Goal: Communication & Community: Answer question/provide support

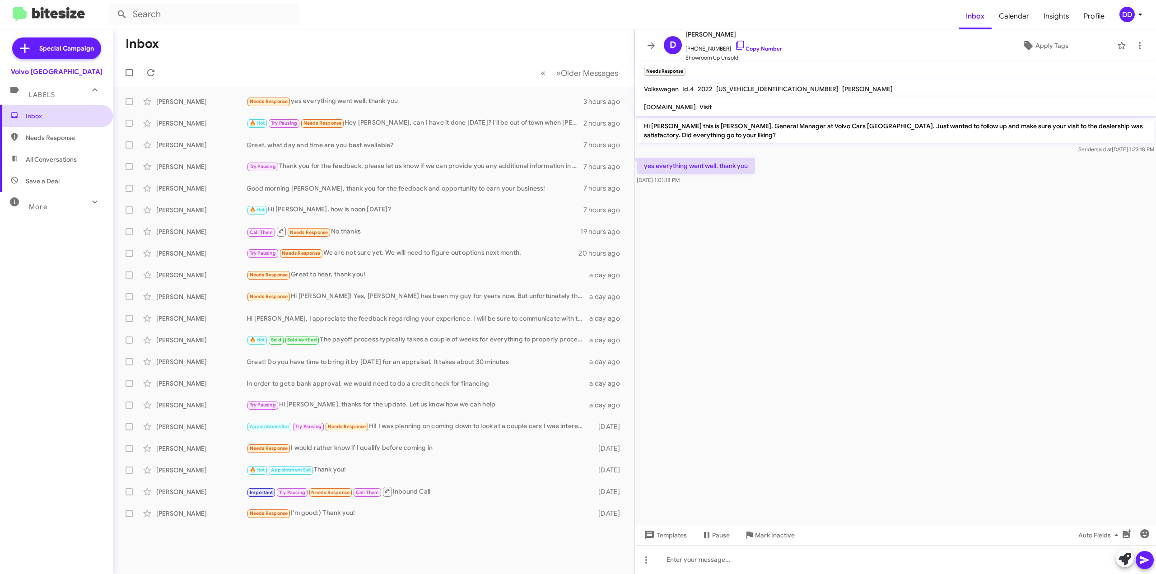
click at [47, 113] on span "Inbox" at bounding box center [64, 116] width 77 height 9
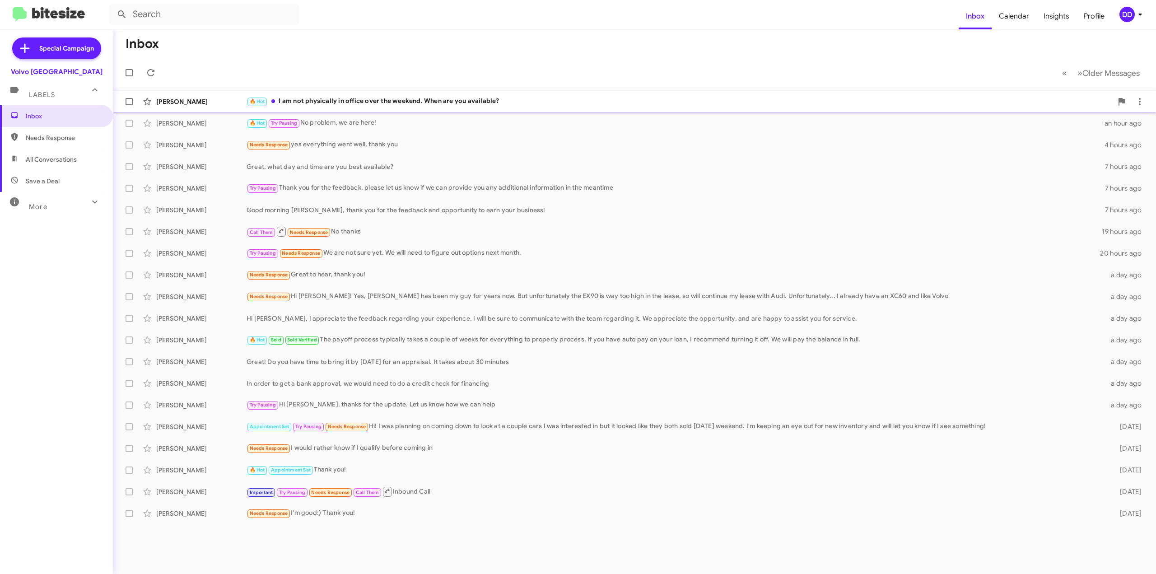
click at [428, 106] on div "🔥 Hot I am not physically in office over the weekend. When are you available?" at bounding box center [680, 101] width 866 height 10
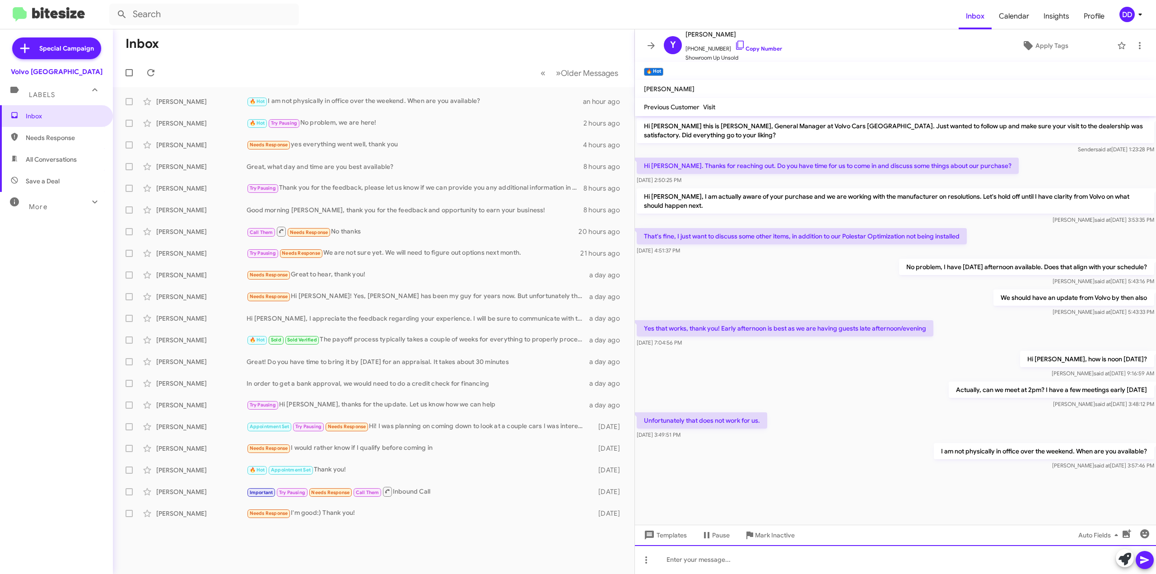
click at [773, 557] on div at bounding box center [895, 559] width 521 height 29
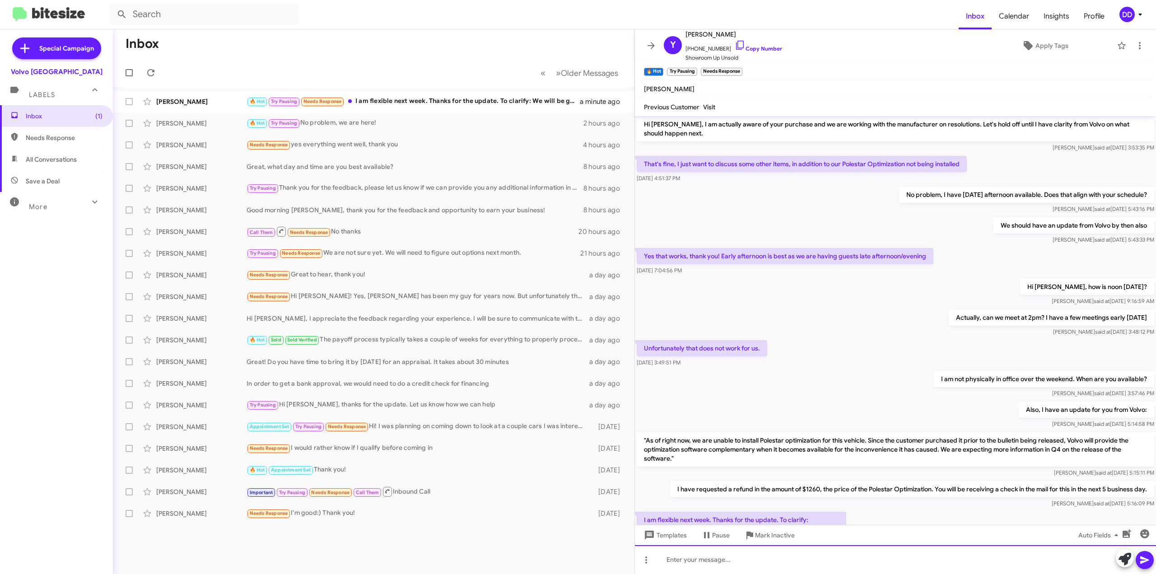
scroll to position [131, 0]
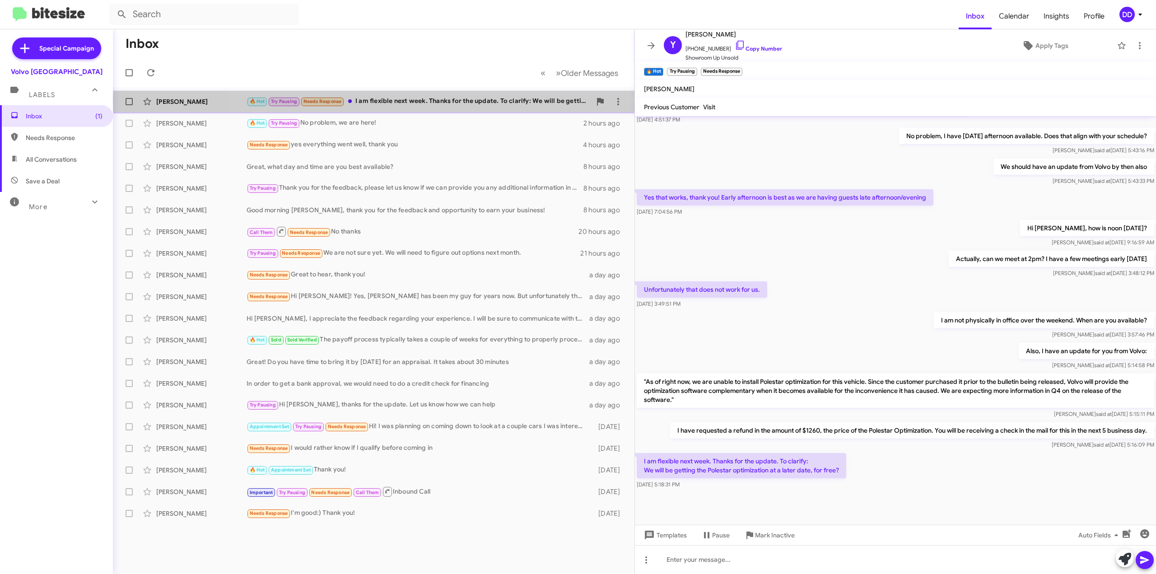
click at [485, 102] on div "🔥 Hot Try Pausing Needs Response I am flexible next week. Thanks for the update…" at bounding box center [419, 101] width 345 height 10
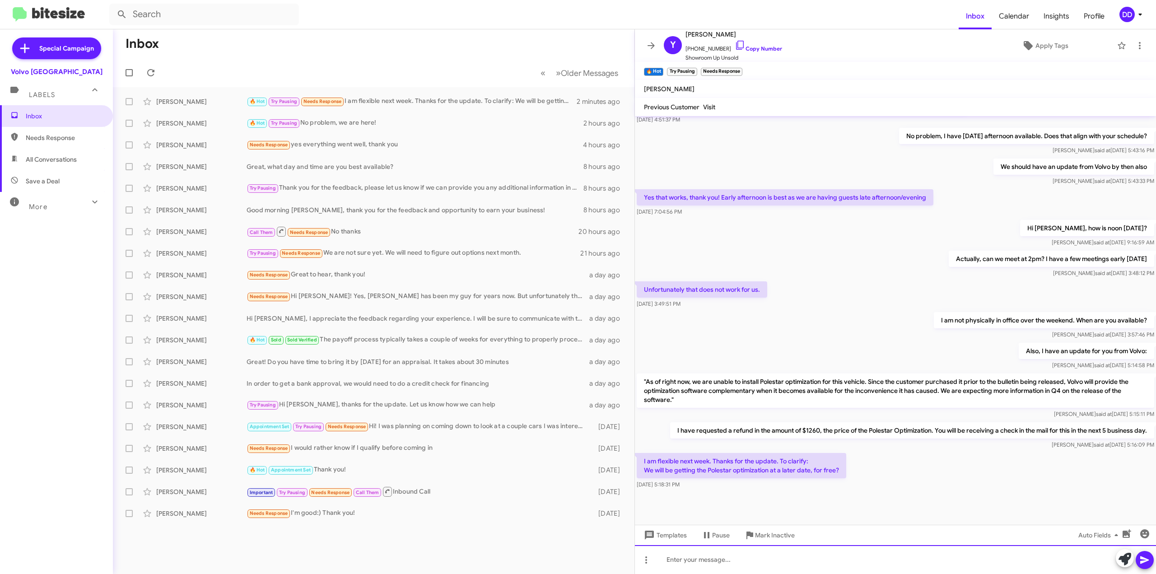
click at [754, 560] on div at bounding box center [895, 559] width 521 height 29
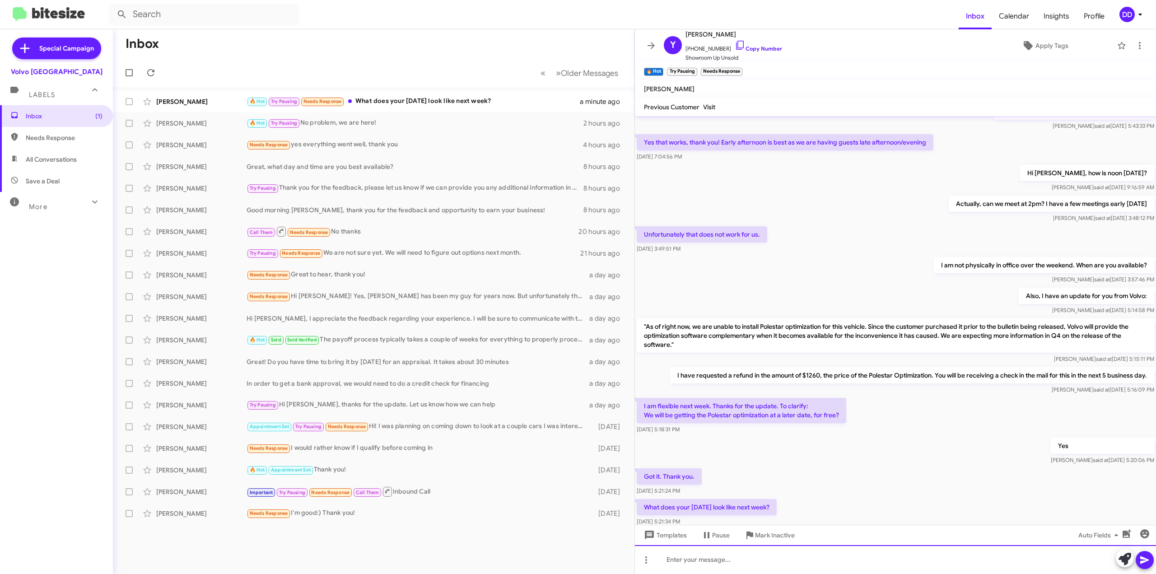
scroll to position [230, 0]
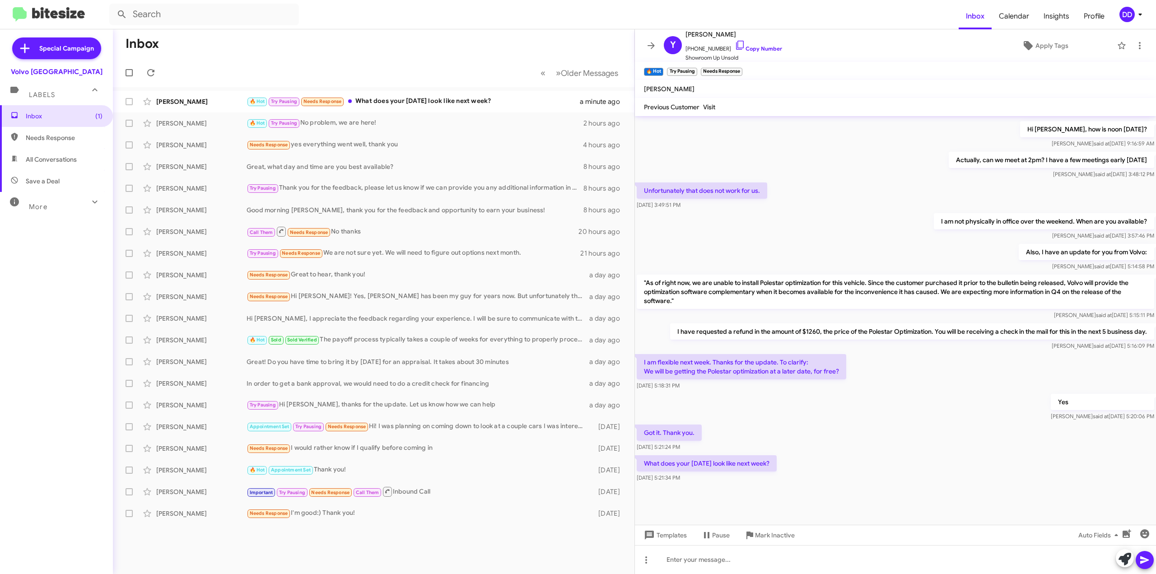
click at [877, 487] on div at bounding box center [895, 504] width 521 height 41
click at [758, 558] on div at bounding box center [895, 559] width 521 height 29
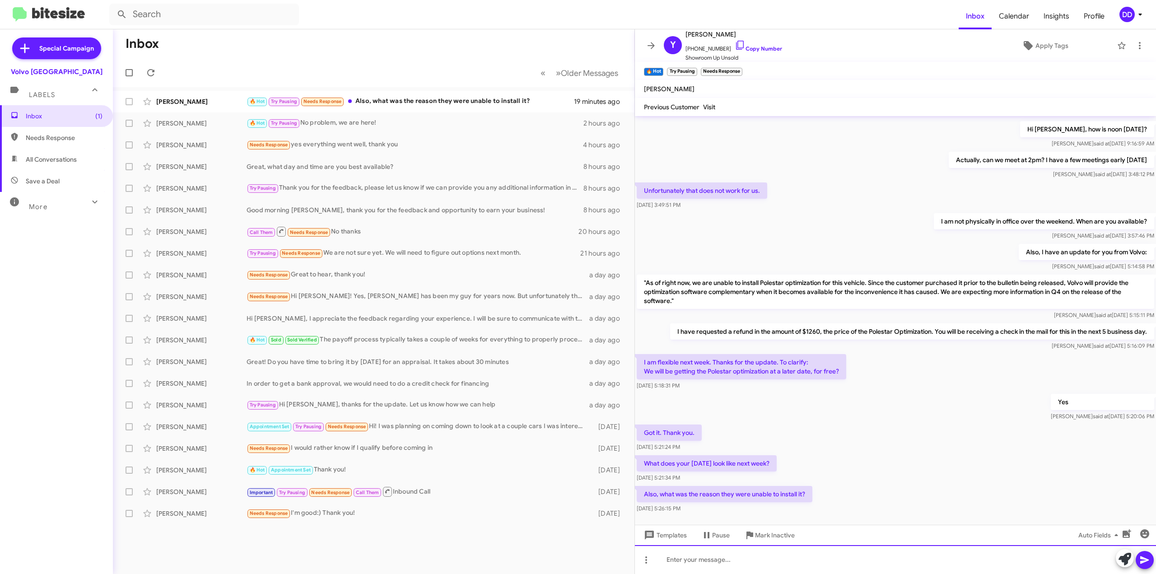
scroll to position [0, 0]
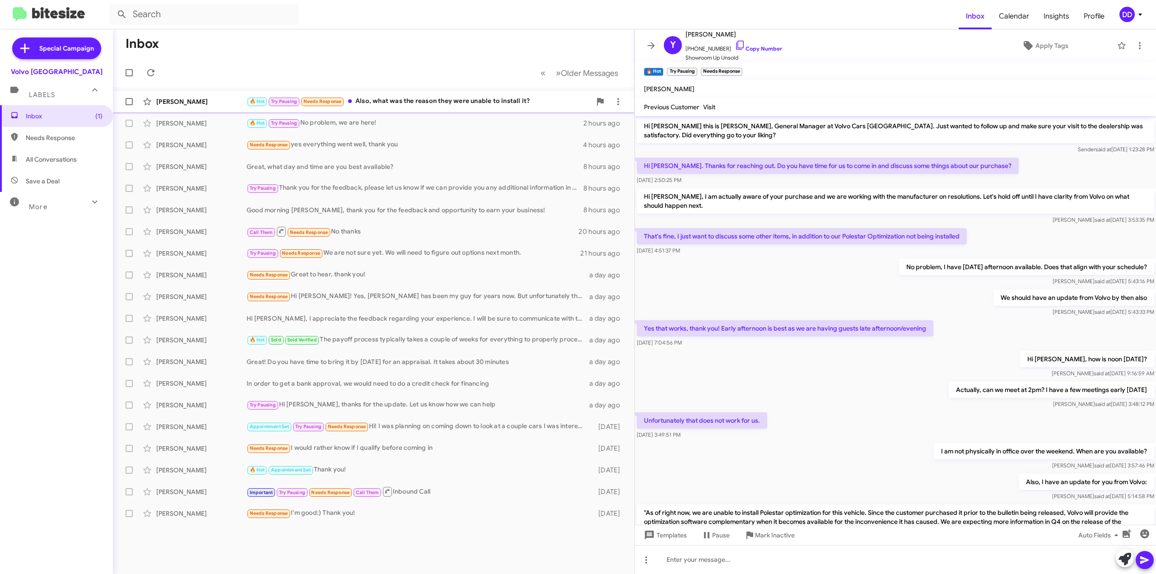
click at [433, 107] on div "🔥 Hot Try Pausing Needs Response Also, what was the reason they were unable to …" at bounding box center [419, 101] width 345 height 10
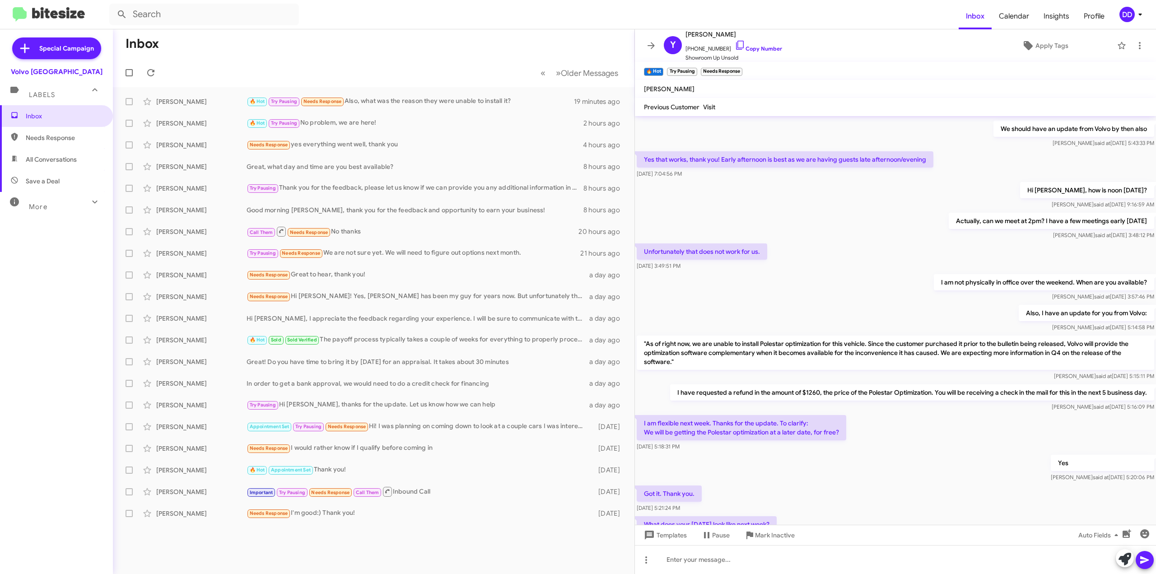
scroll to position [263, 0]
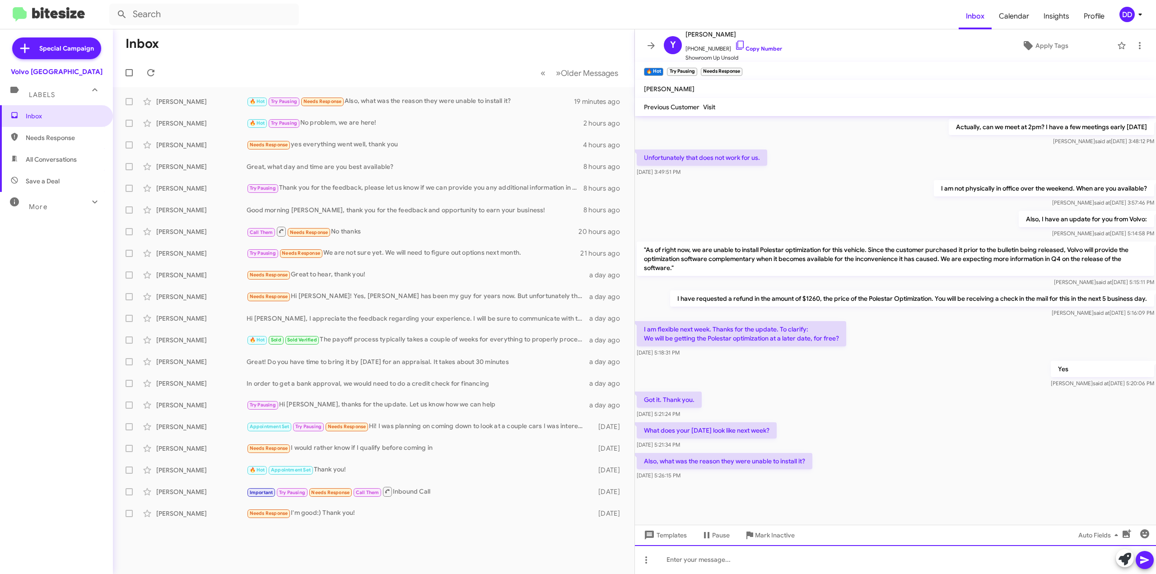
click at [781, 563] on div at bounding box center [895, 559] width 521 height 29
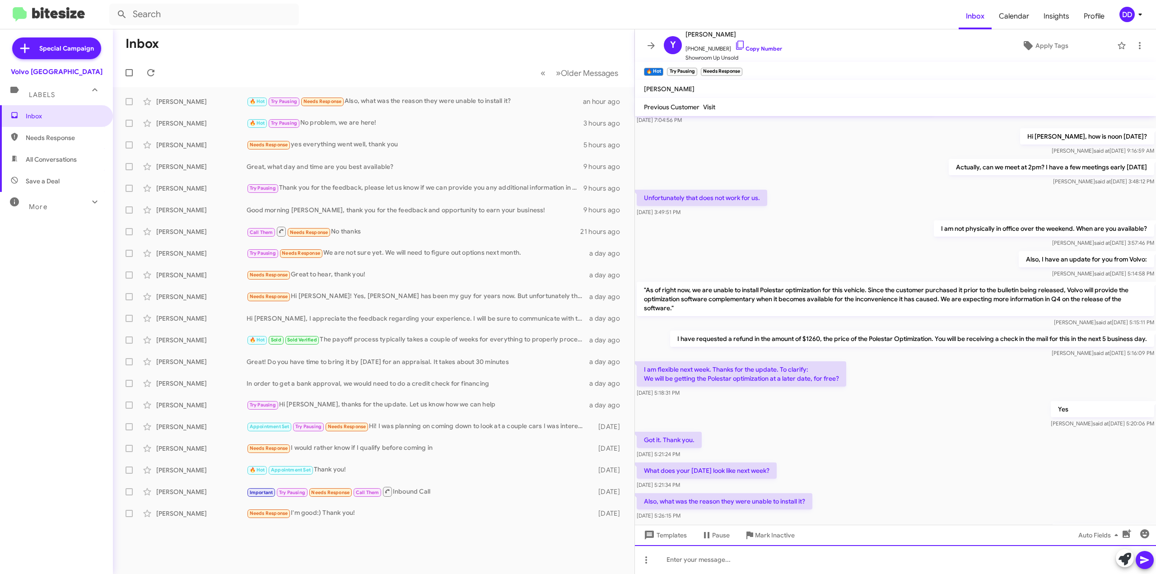
scroll to position [136, 0]
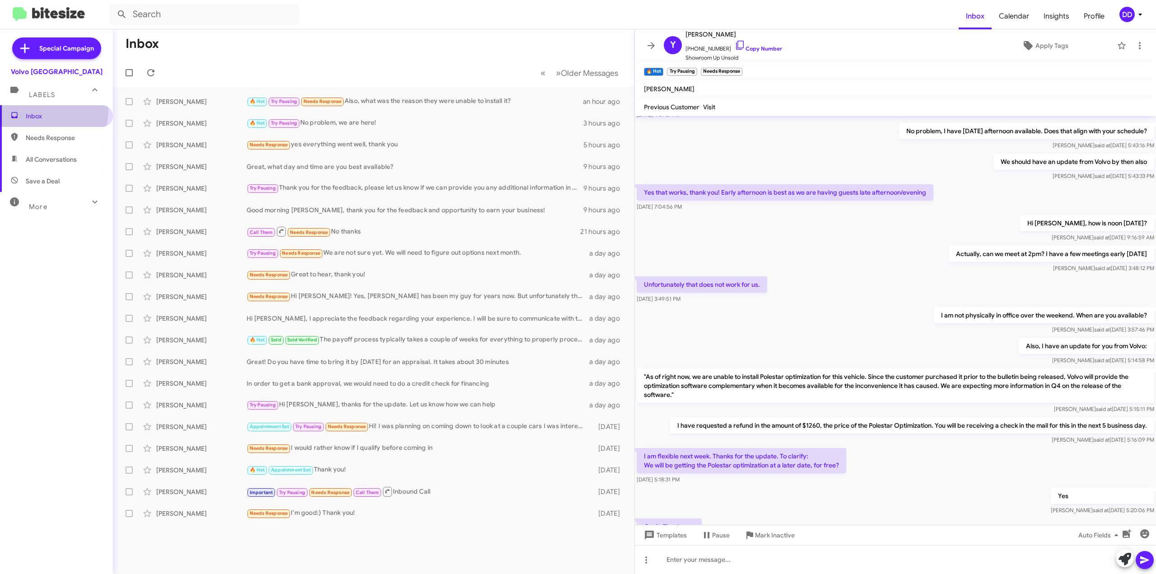
click at [49, 110] on span "Inbox" at bounding box center [56, 116] width 113 height 22
